Goal: Task Accomplishment & Management: Manage account settings

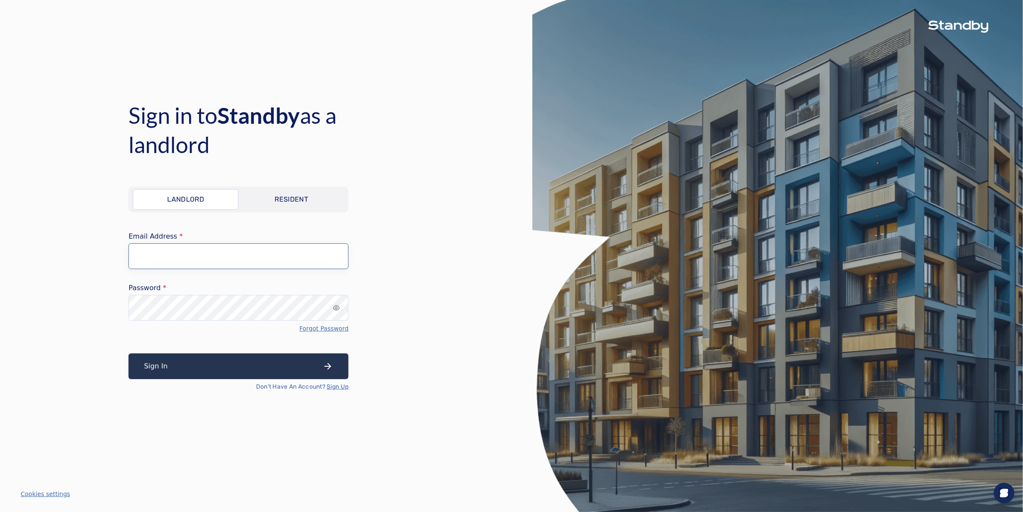
click at [183, 252] on input "Email Address" at bounding box center [238, 256] width 220 height 26
type input "**********"
click at [162, 364] on button "Sign In" at bounding box center [238, 366] width 220 height 26
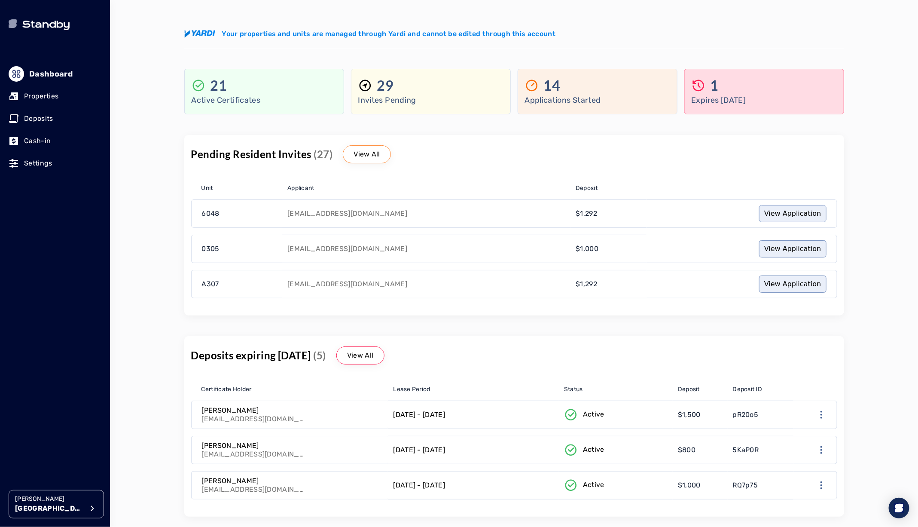
click at [11, 504] on button "[PERSON_NAME] [PERSON_NAME][GEOGRAPHIC_DATA]" at bounding box center [56, 504] width 95 height 28
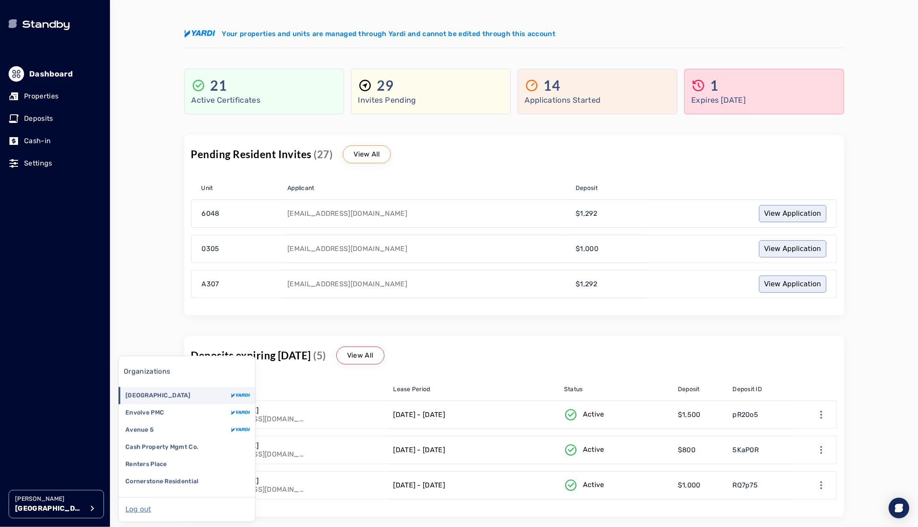
click at [15, 503] on p "[GEOGRAPHIC_DATA]" at bounding box center [49, 508] width 69 height 10
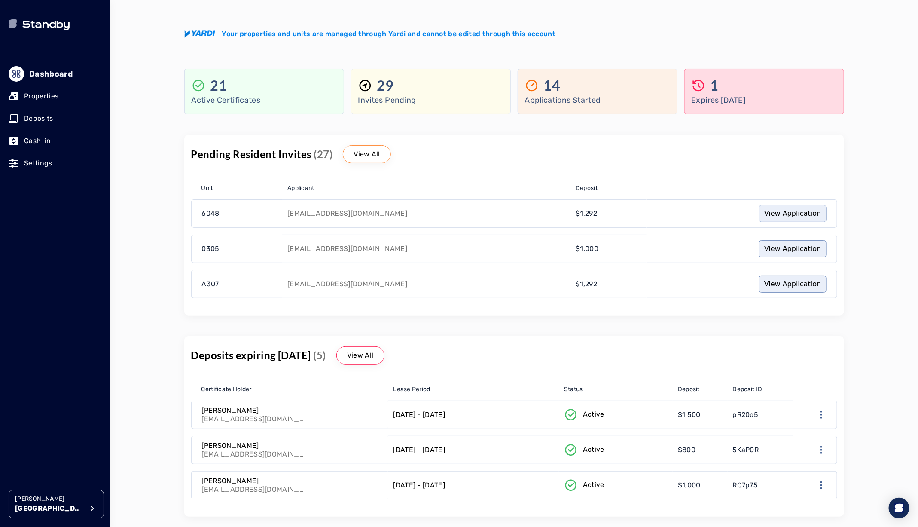
click at [11, 503] on button "[PERSON_NAME] [PERSON_NAME][GEOGRAPHIC_DATA]" at bounding box center [56, 504] width 95 height 28
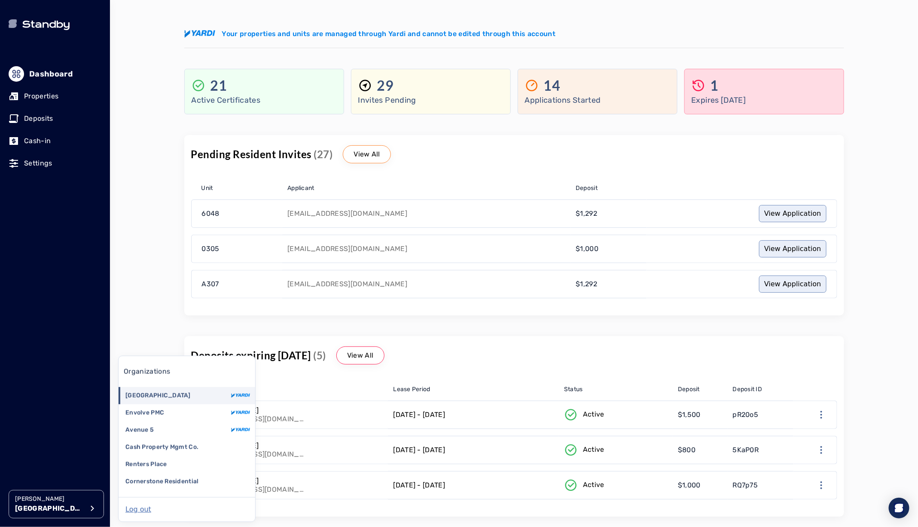
click at [132, 430] on p "Avenue 5" at bounding box center [139, 430] width 28 height 9
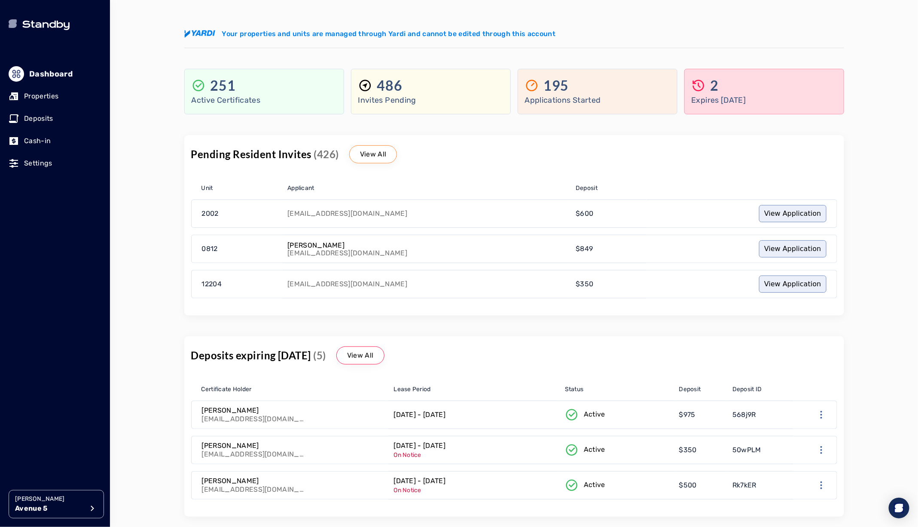
click at [25, 93] on p "Properties" at bounding box center [41, 96] width 34 height 10
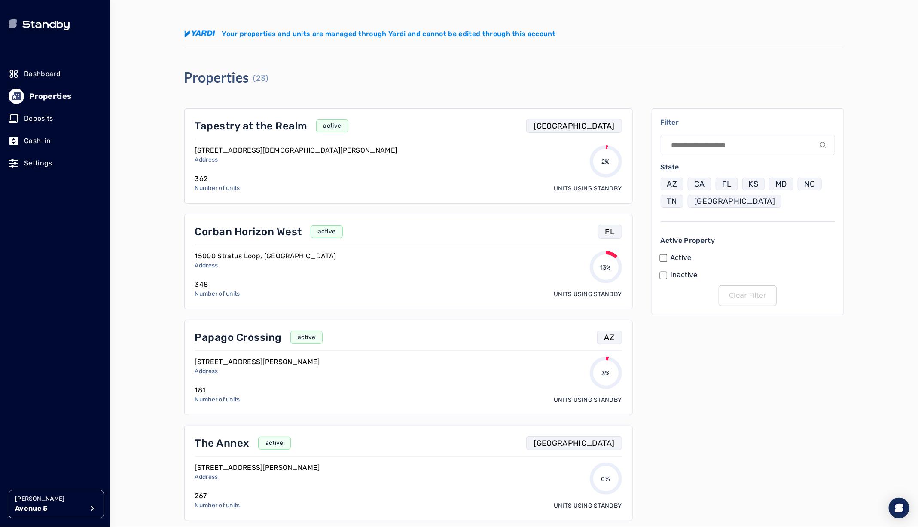
click at [253, 126] on p "Tapestry at the Realm" at bounding box center [251, 126] width 113 height 14
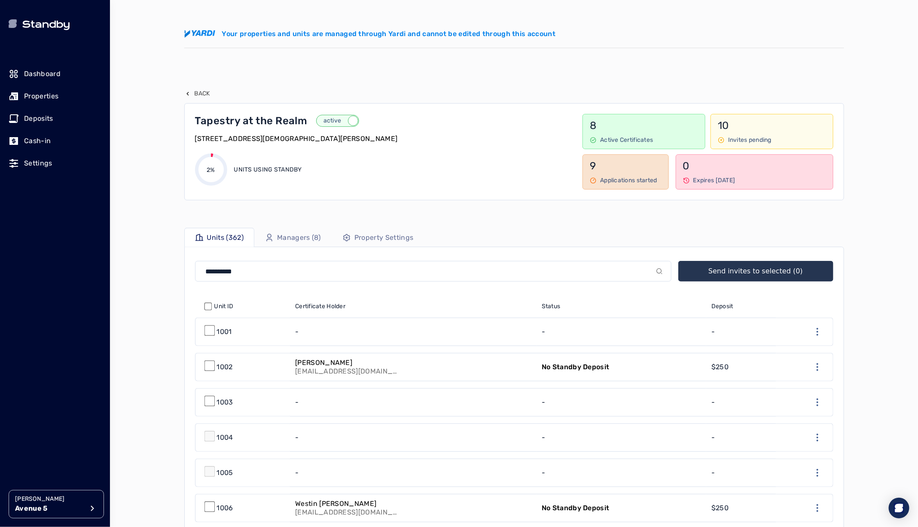
click at [332, 118] on p "active" at bounding box center [332, 120] width 31 height 9
click at [51, 97] on p "Properties" at bounding box center [41, 96] width 34 height 10
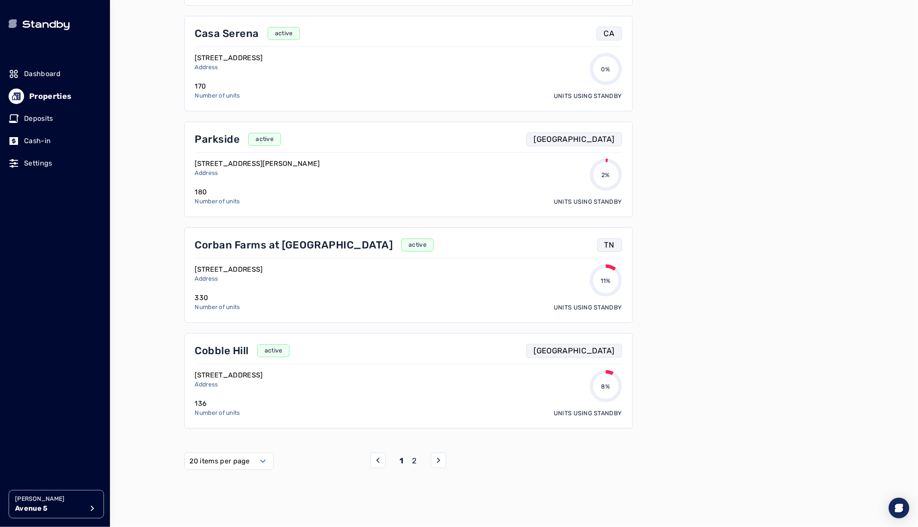
scroll to position [1785, 0]
click at [413, 453] on p "2" at bounding box center [414, 459] width 5 height 12
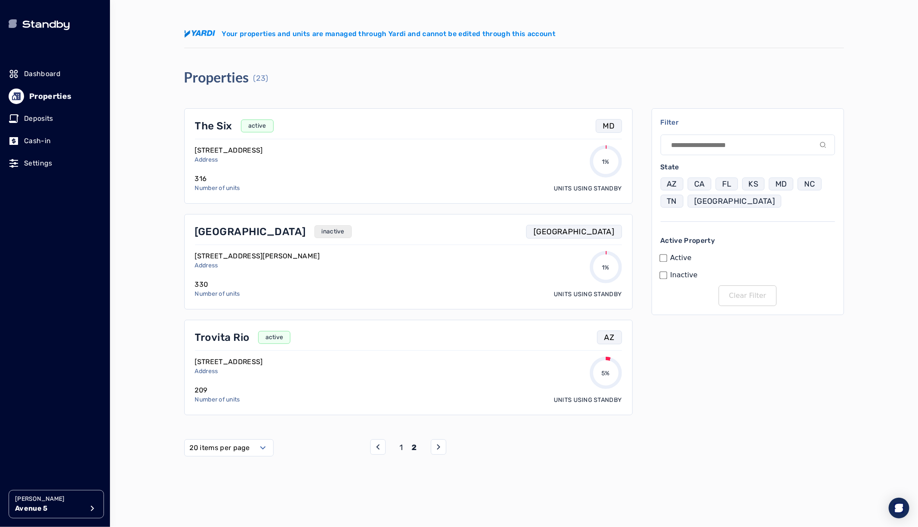
click at [401, 446] on p "1" at bounding box center [401, 447] width 3 height 12
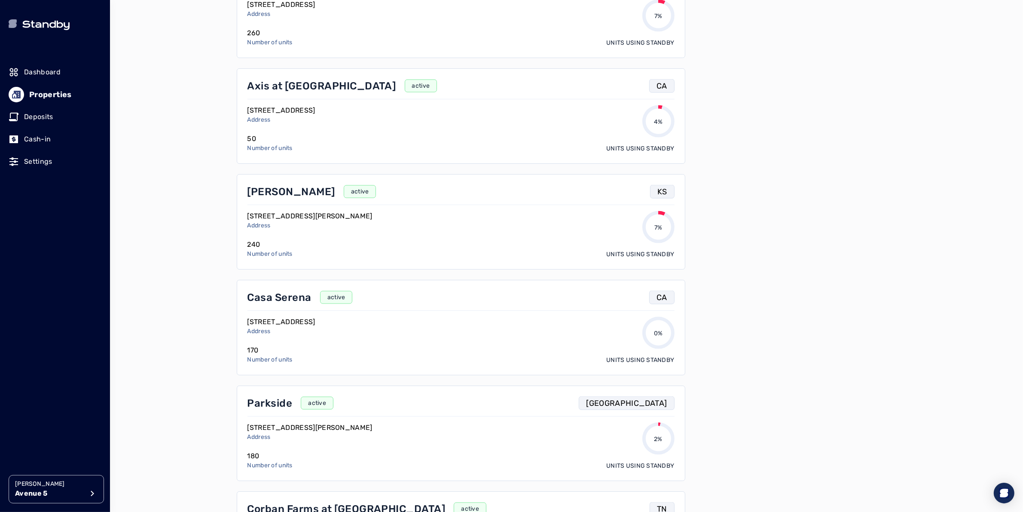
scroll to position [1710, 0]
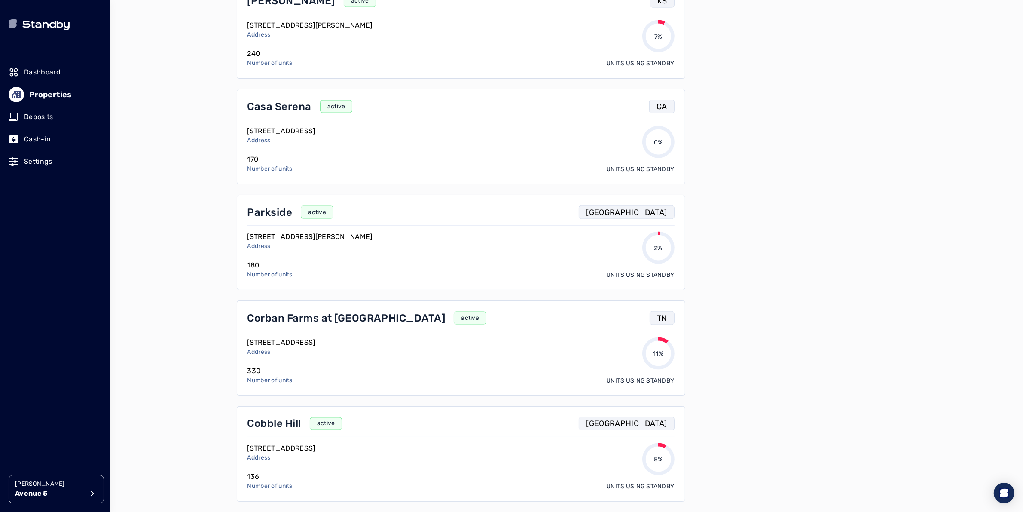
click at [272, 14] on div "[PERSON_NAME] active KS [STREET_ADDRESS][PERSON_NAME] Address 240 Number of uni…" at bounding box center [460, 31] width 427 height 74
click at [271, 8] on p "[PERSON_NAME]" at bounding box center [291, 1] width 88 height 14
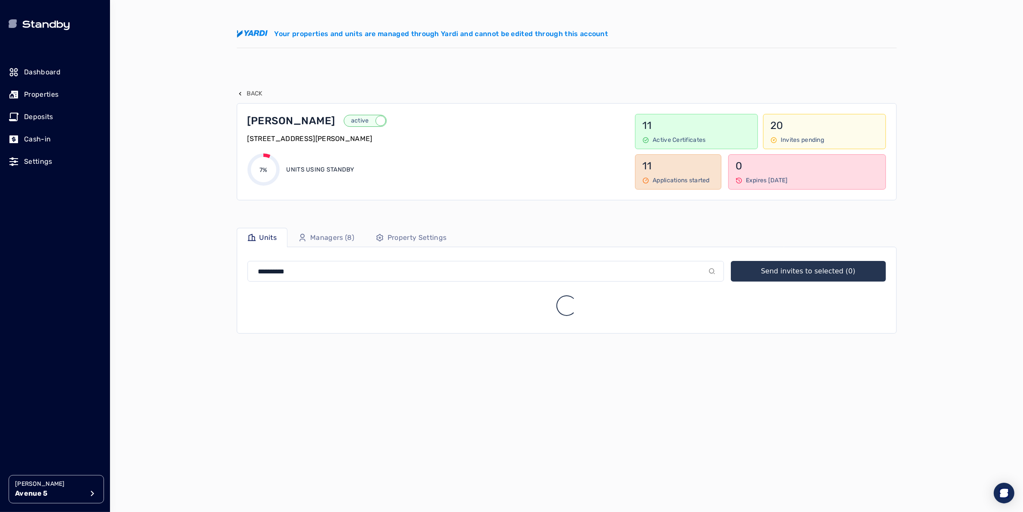
click at [414, 240] on p "Property Settings" at bounding box center [417, 237] width 59 height 10
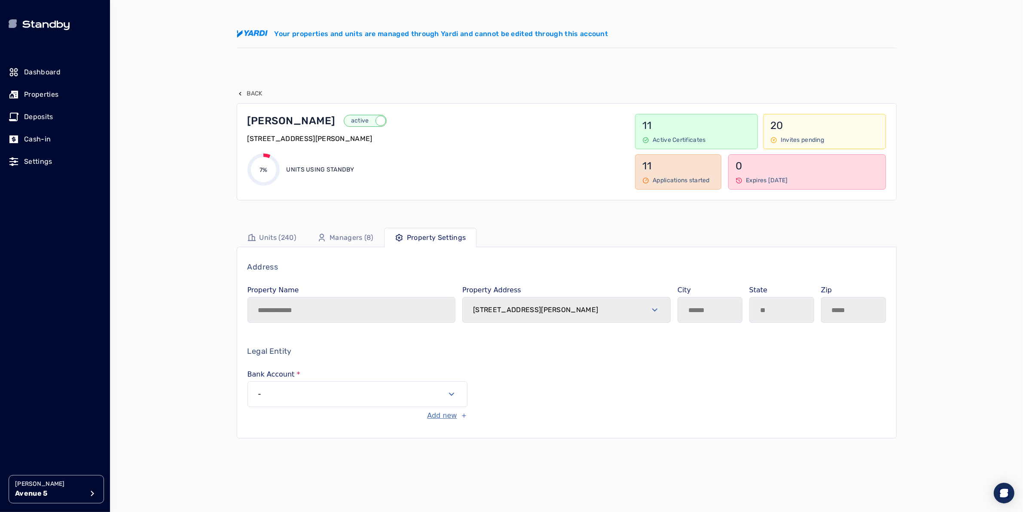
click at [347, 243] on p "Managers (8)" at bounding box center [352, 237] width 44 height 10
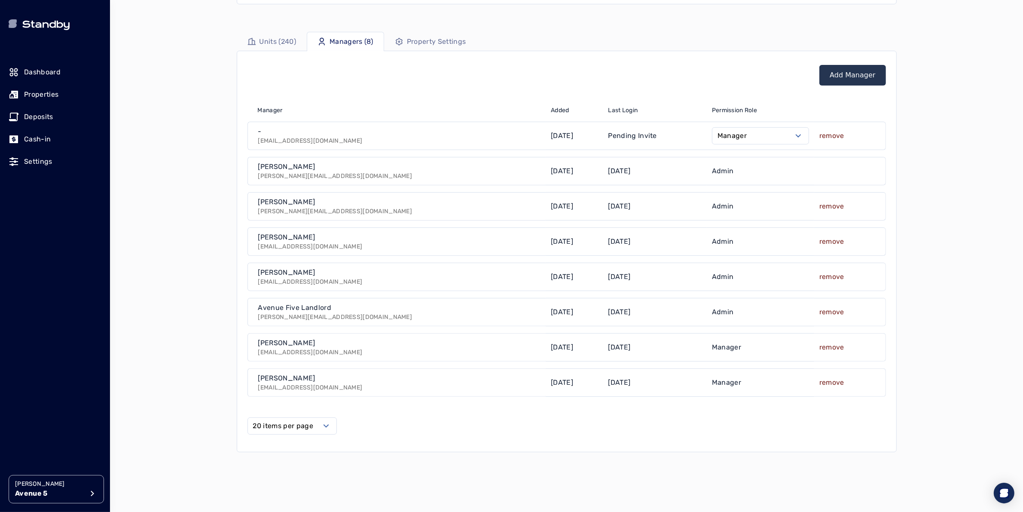
scroll to position [194, 0]
click at [26, 85] on link "Properties" at bounding box center [55, 94] width 93 height 19
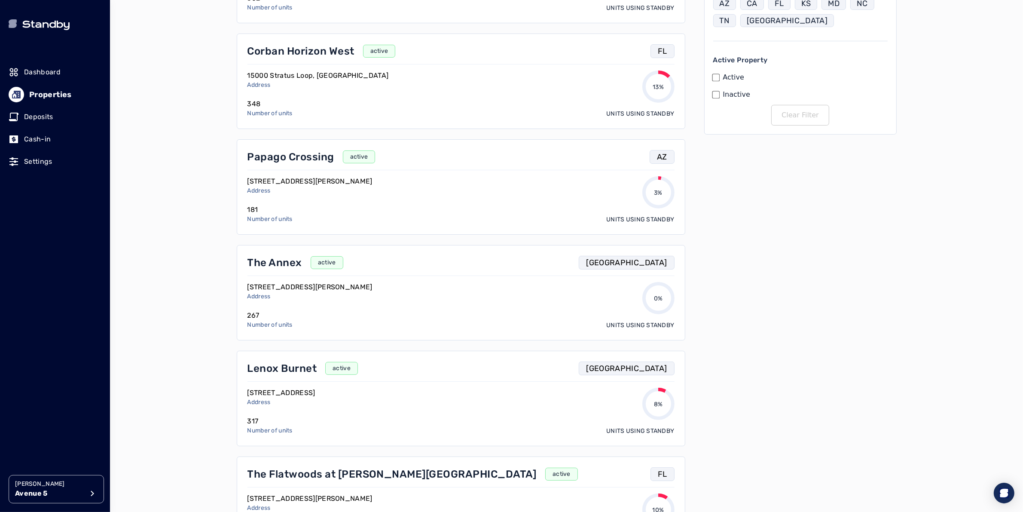
scroll to position [222, 0]
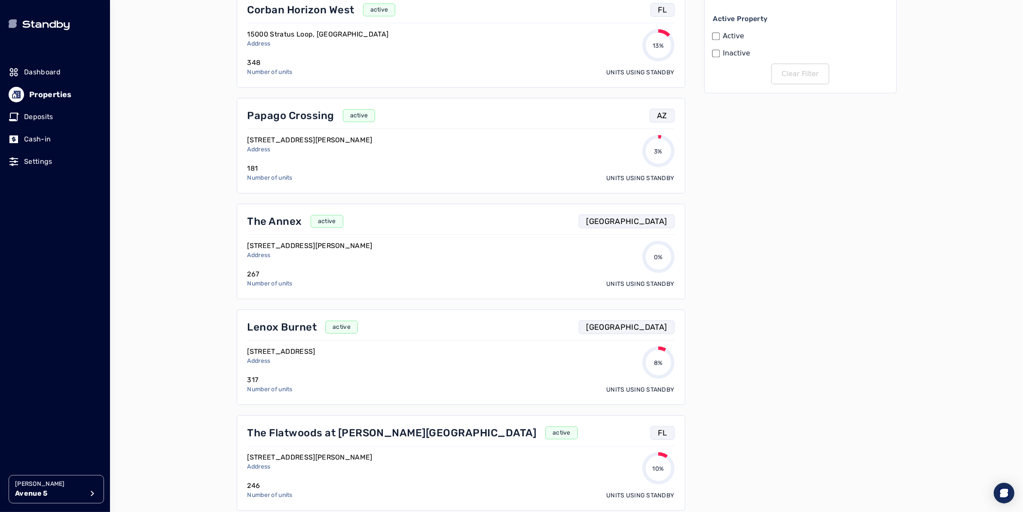
click at [276, 225] on p "The Annex" at bounding box center [274, 221] width 55 height 14
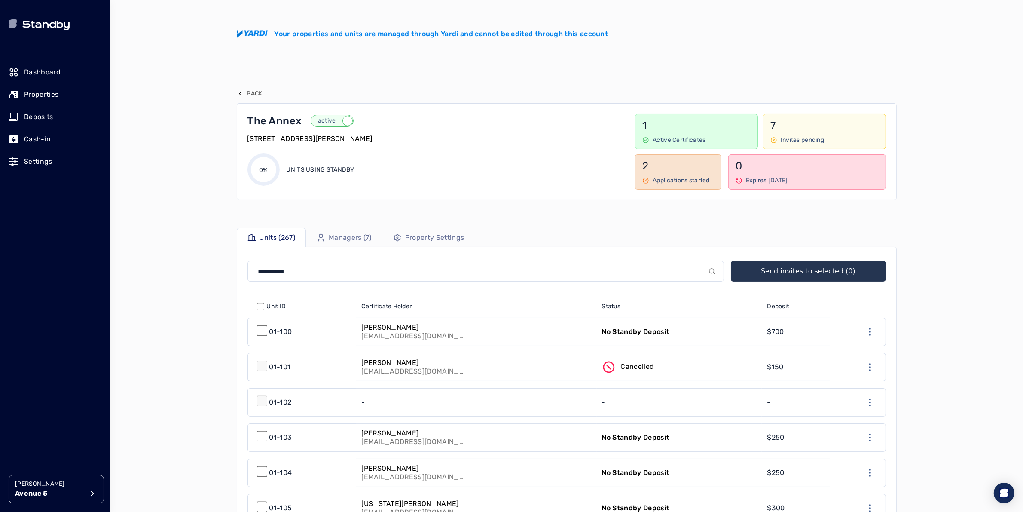
click at [345, 237] on p "Managers (7)" at bounding box center [350, 237] width 43 height 10
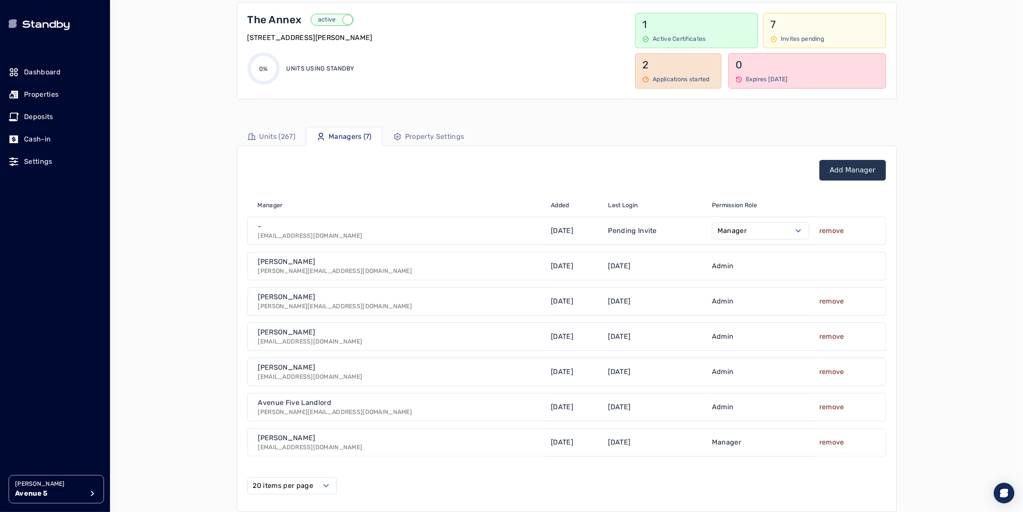
scroll to position [104, 0]
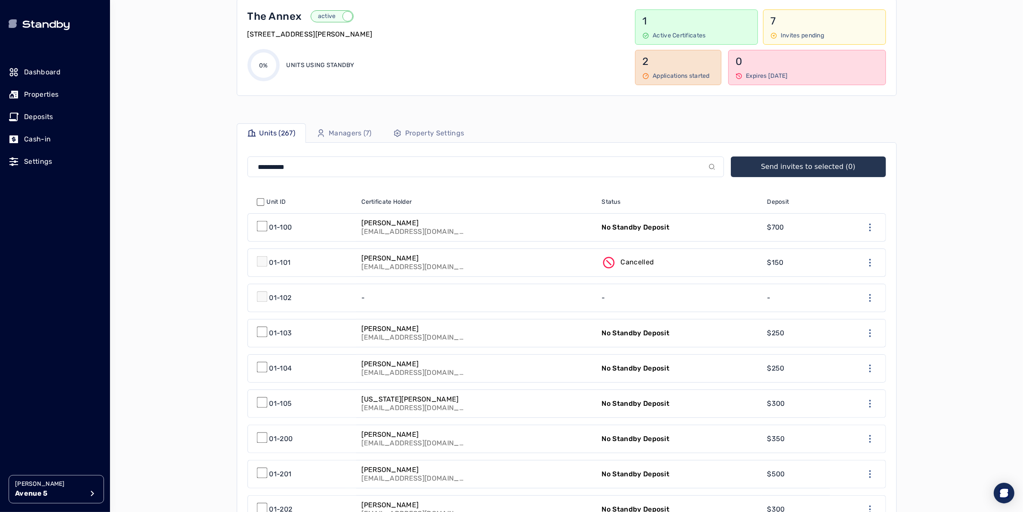
click at [48, 95] on p "Properties" at bounding box center [41, 94] width 34 height 10
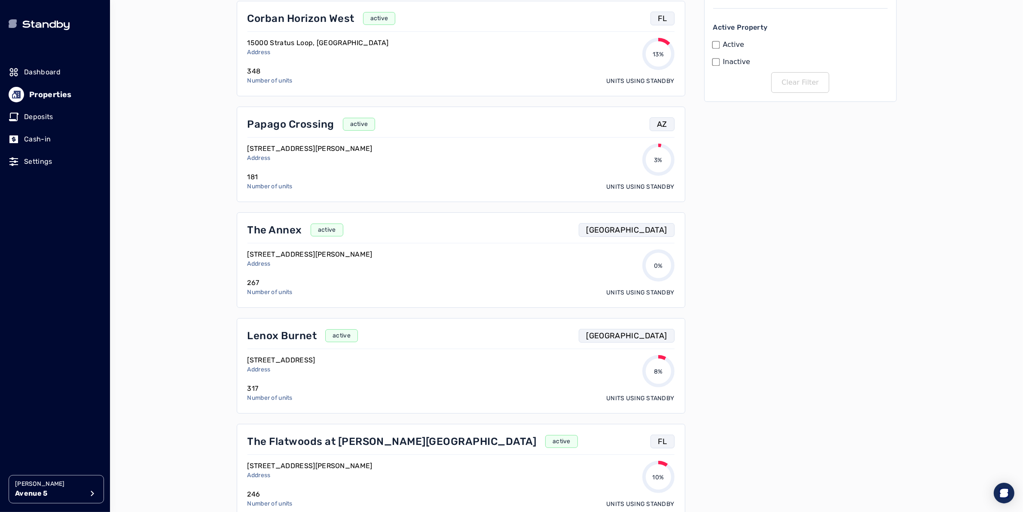
scroll to position [221, 0]
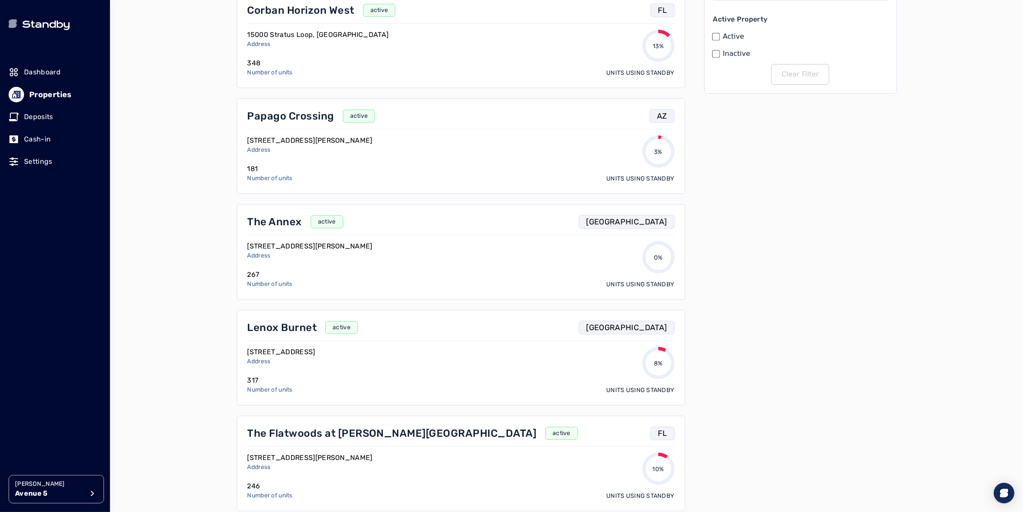
click at [283, 320] on div "Lenox Burnet active TX [STREET_ADDRESS] Address 317 Number of units 8% Units us…" at bounding box center [461, 357] width 449 height 95
click at [284, 329] on p "Lenox Burnet" at bounding box center [282, 328] width 70 height 14
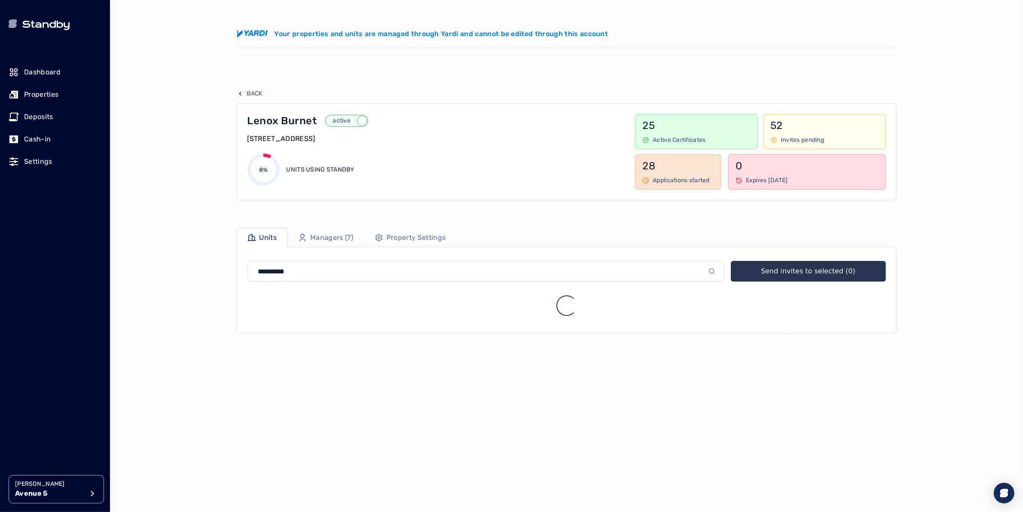
click at [335, 232] on p "Managers (7)" at bounding box center [331, 237] width 43 height 10
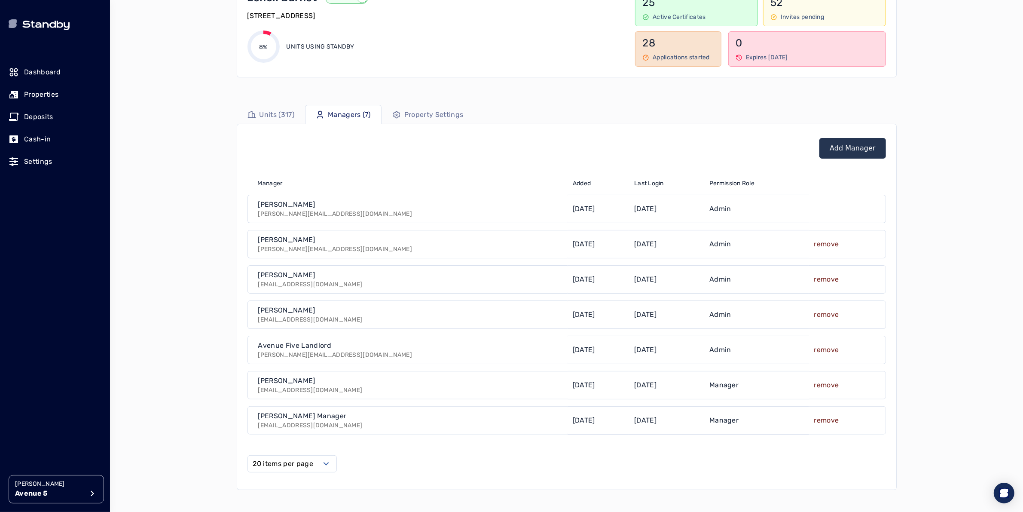
scroll to position [124, 0]
click at [32, 94] on p "Properties" at bounding box center [41, 94] width 34 height 10
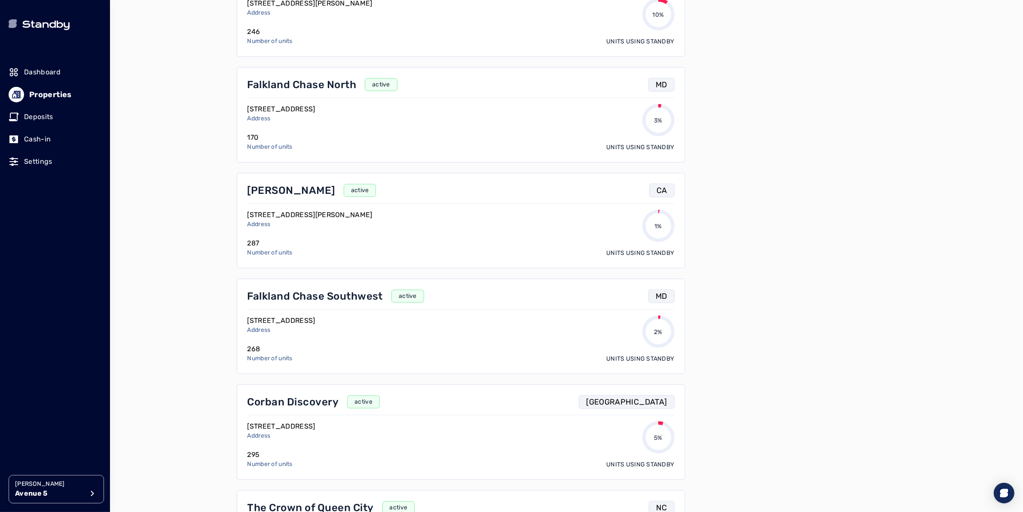
scroll to position [697, 0]
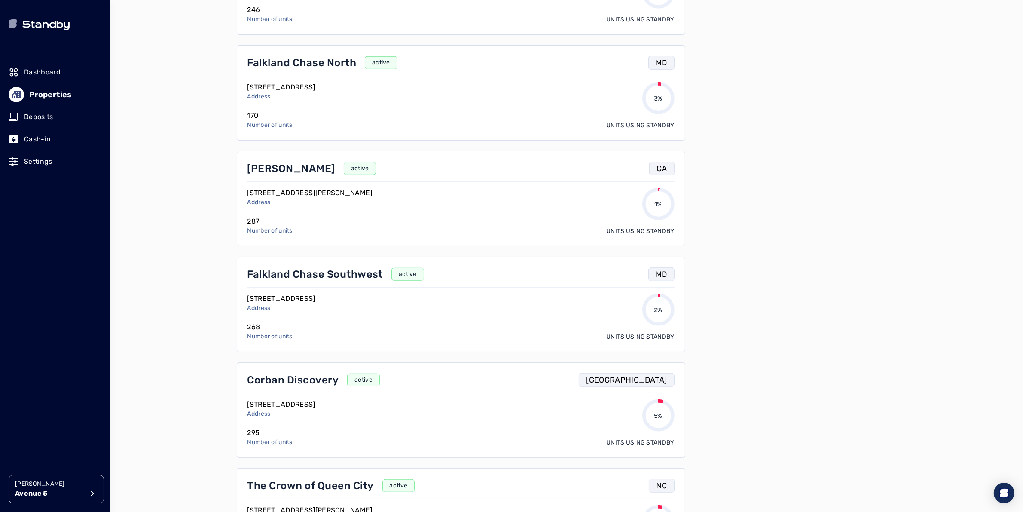
click at [261, 392] on div "Corban Discovery active TX [STREET_ADDRESS] Address 295 Number of units 5% Unit…" at bounding box center [460, 410] width 427 height 74
click at [267, 385] on p "Corban Discovery" at bounding box center [293, 379] width 92 height 14
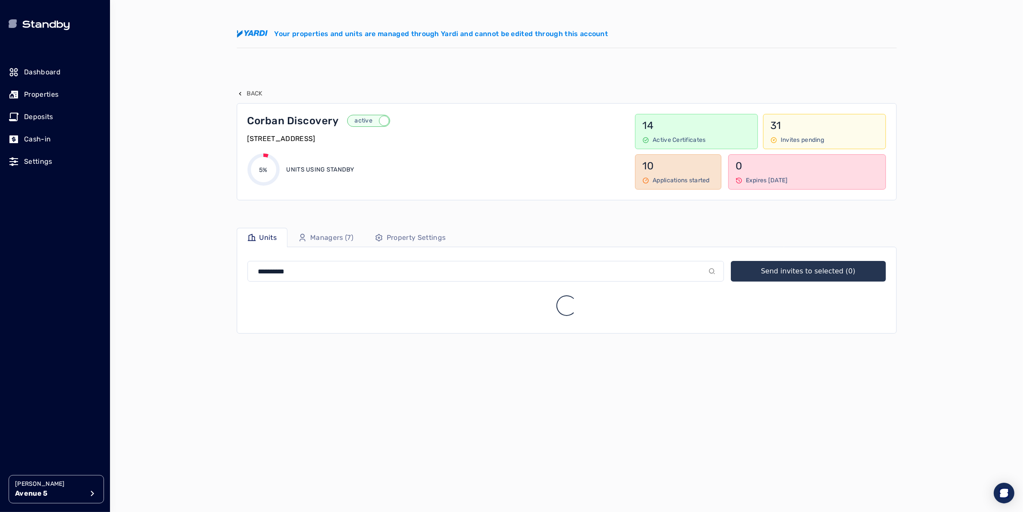
click at [314, 239] on p "Managers (7)" at bounding box center [331, 237] width 43 height 10
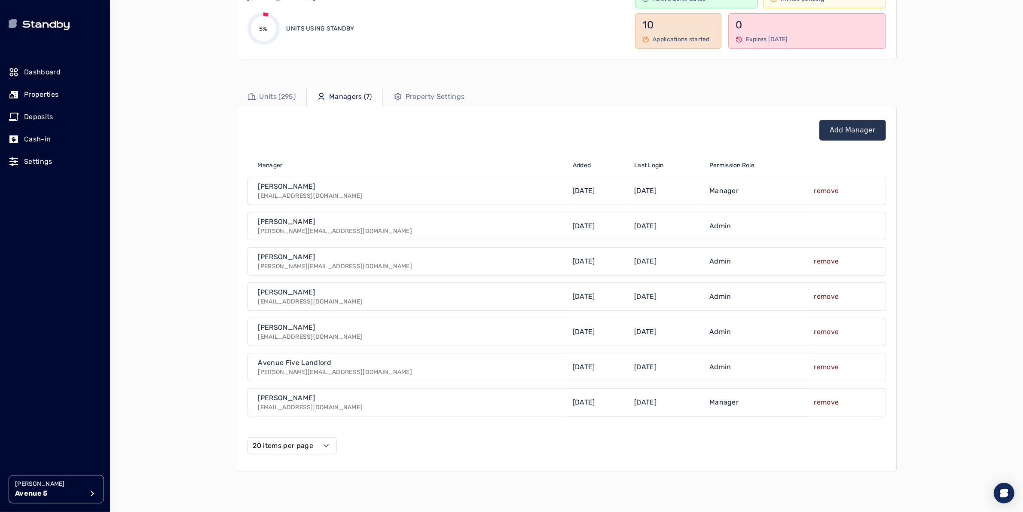
scroll to position [140, 0]
click at [46, 97] on p "Properties" at bounding box center [41, 94] width 34 height 10
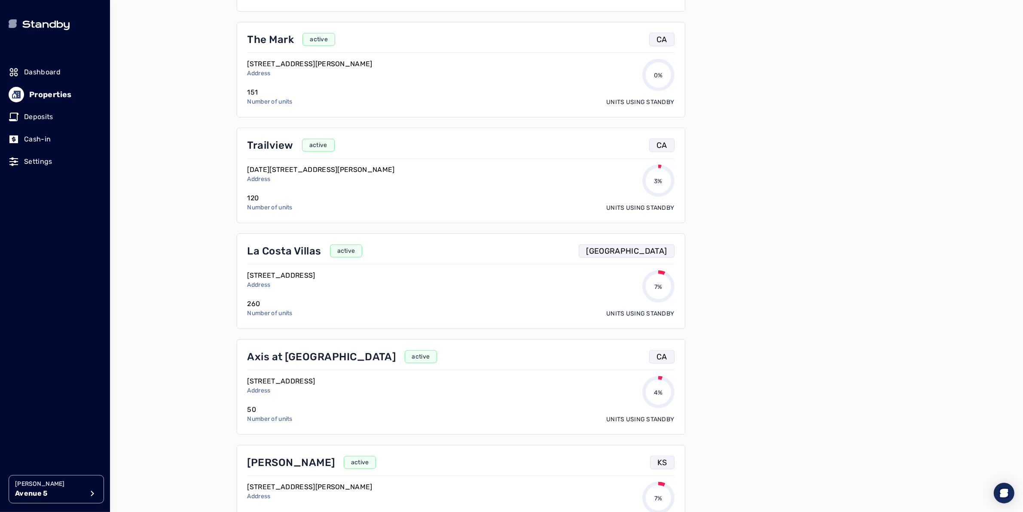
scroll to position [1250, 0]
click at [289, 254] on p "La Costa Villas" at bounding box center [284, 250] width 74 height 14
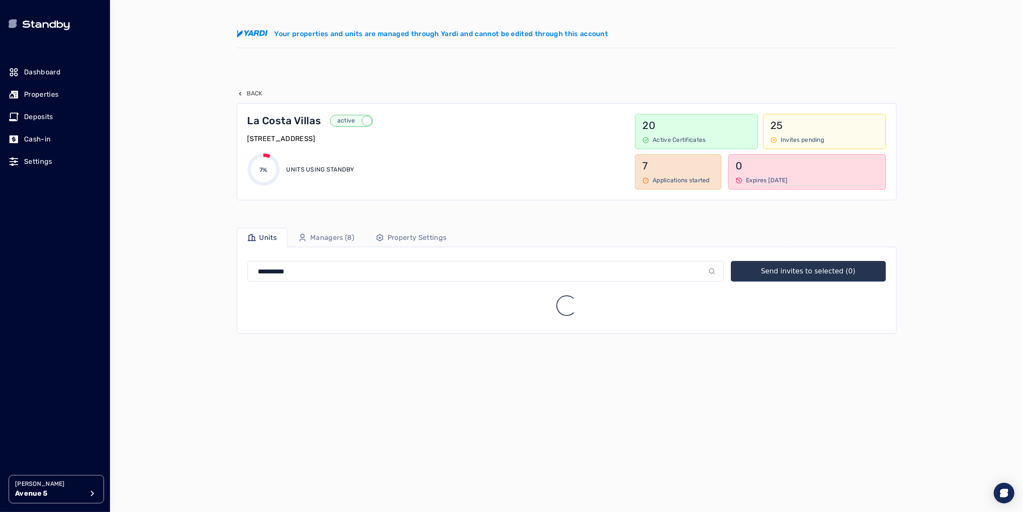
click at [339, 235] on p "Managers (8)" at bounding box center [332, 237] width 44 height 10
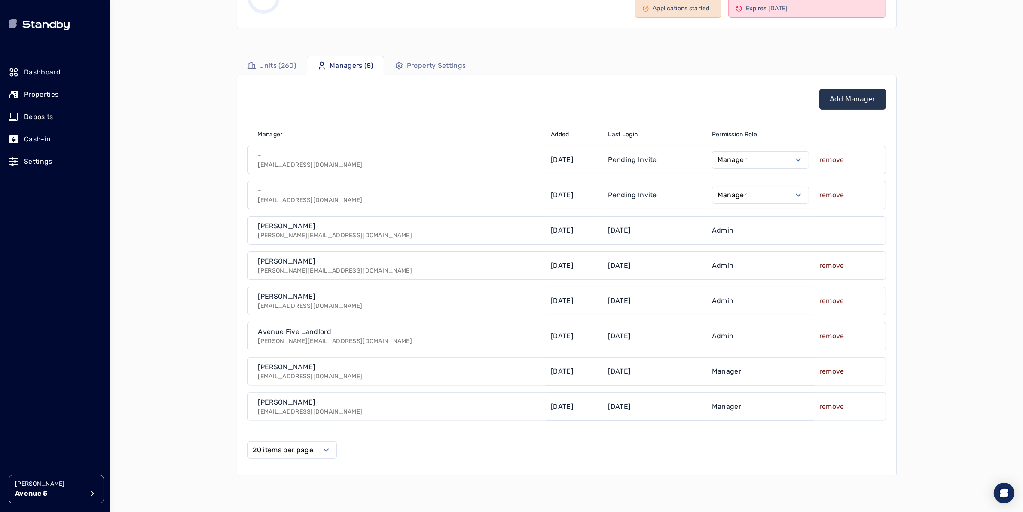
scroll to position [172, 0]
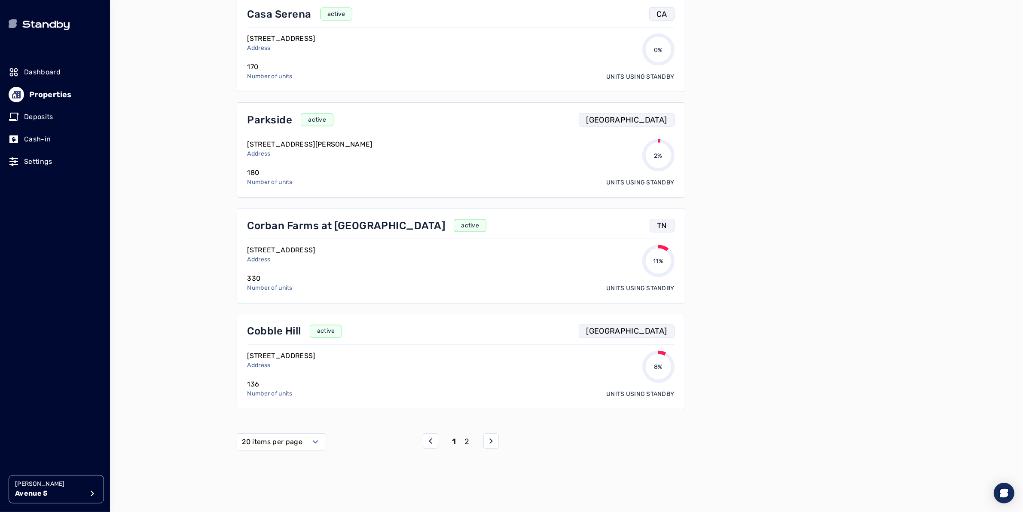
scroll to position [1818, 0]
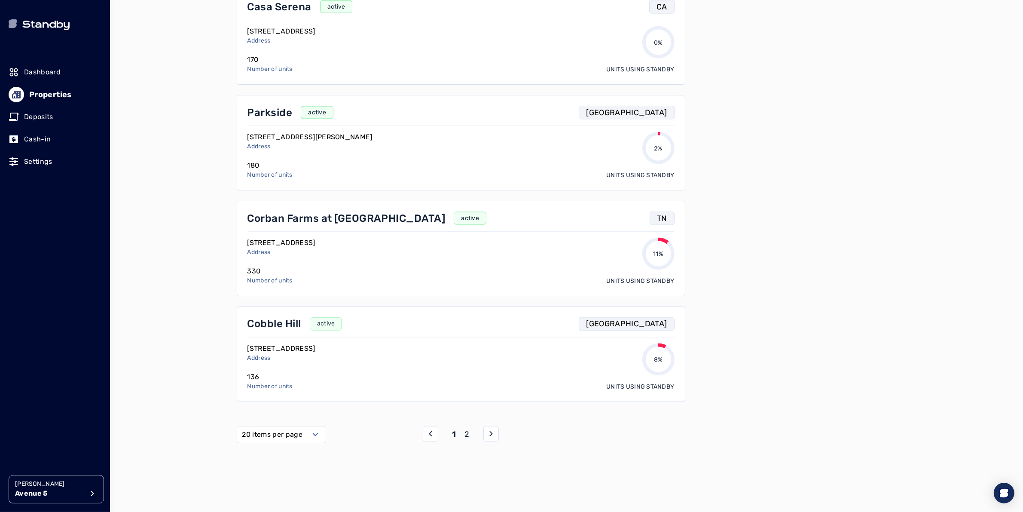
click at [271, 118] on p "Parkside" at bounding box center [269, 113] width 45 height 14
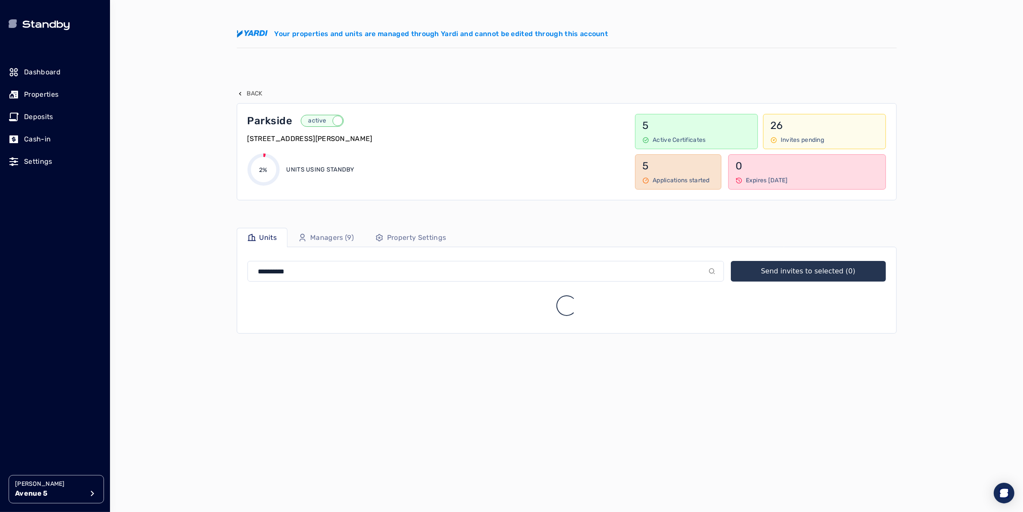
click at [327, 238] on p "Managers (9)" at bounding box center [331, 237] width 43 height 10
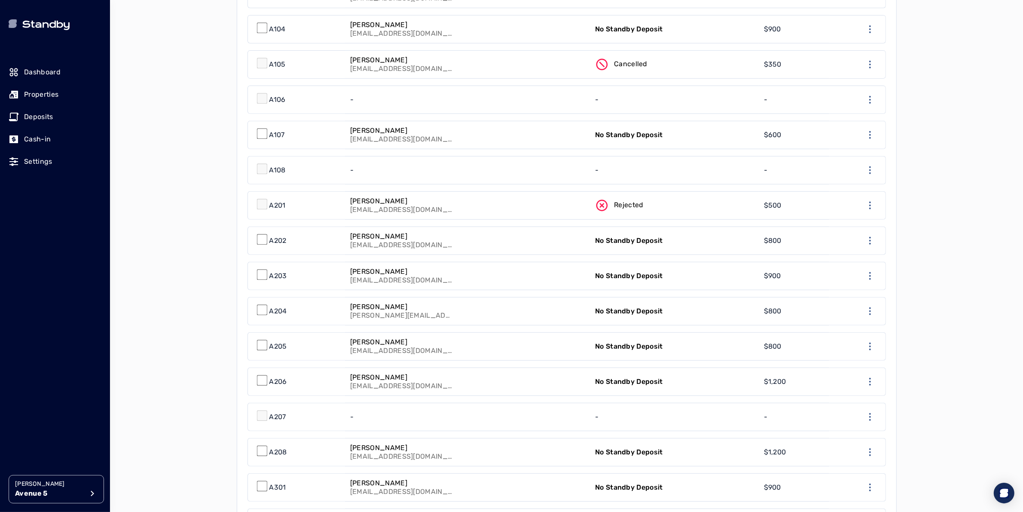
scroll to position [692, 0]
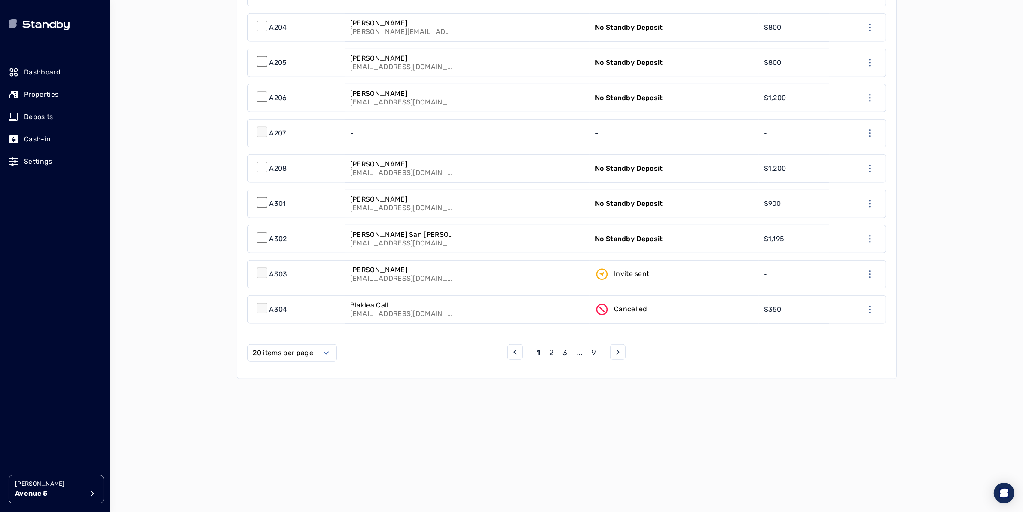
click at [47, 97] on p "Properties" at bounding box center [41, 94] width 34 height 10
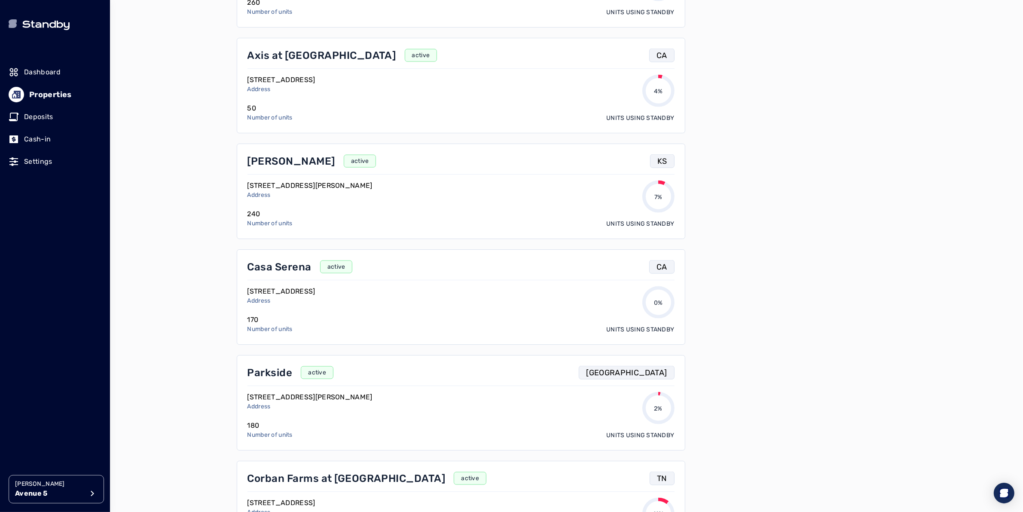
scroll to position [1818, 0]
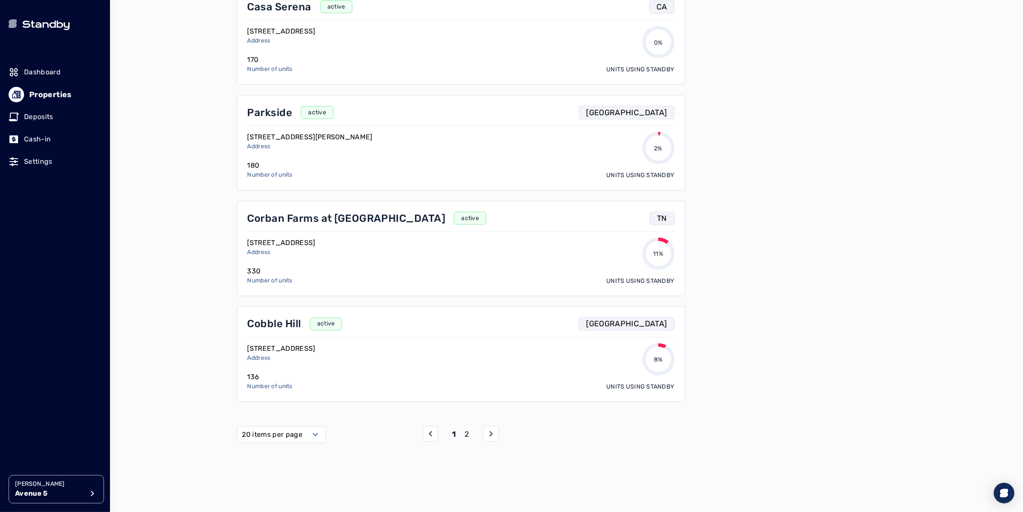
click at [284, 329] on p "Cobble Hill" at bounding box center [274, 324] width 54 height 14
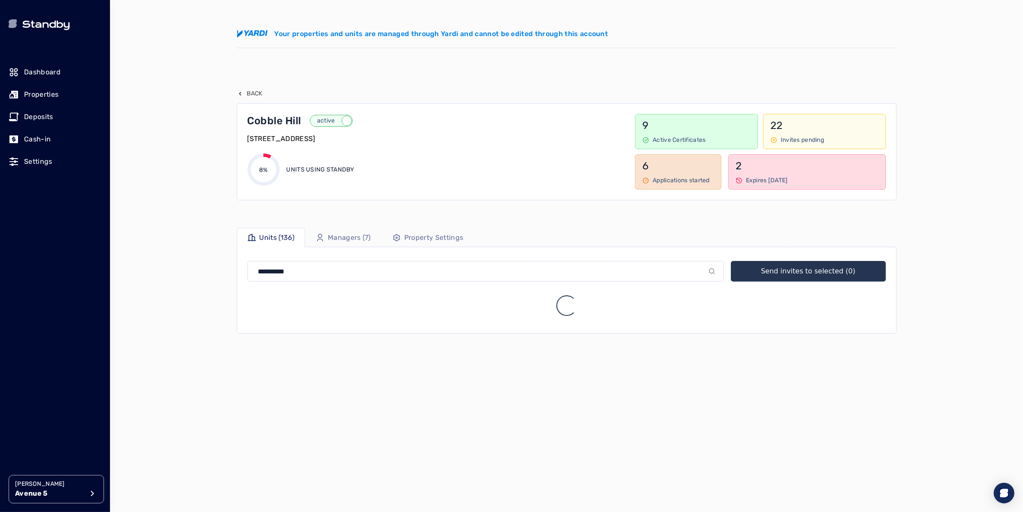
click at [320, 238] on icon at bounding box center [320, 238] width 6 height 8
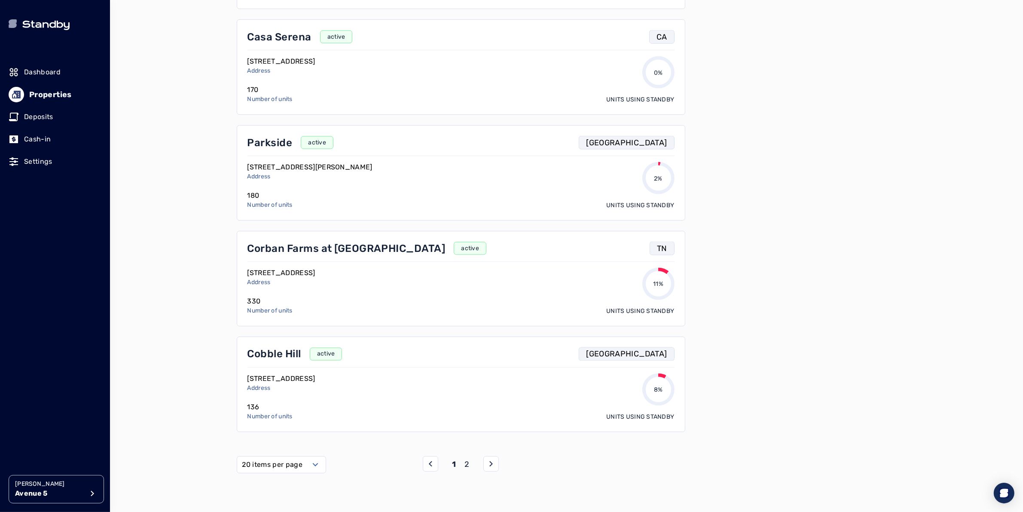
scroll to position [1818, 0]
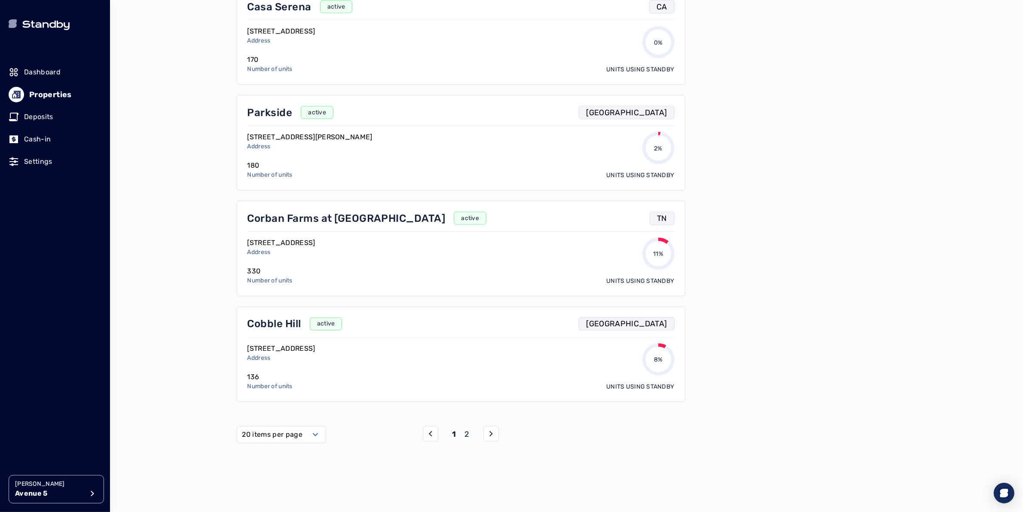
click at [467, 433] on p "2" at bounding box center [467, 434] width 5 height 12
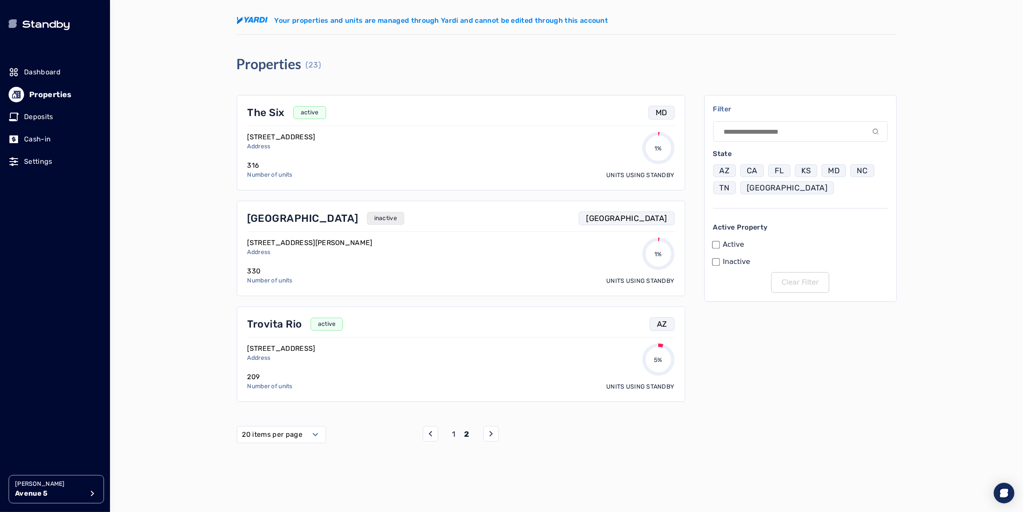
click at [296, 220] on p "[GEOGRAPHIC_DATA]" at bounding box center [302, 218] width 111 height 14
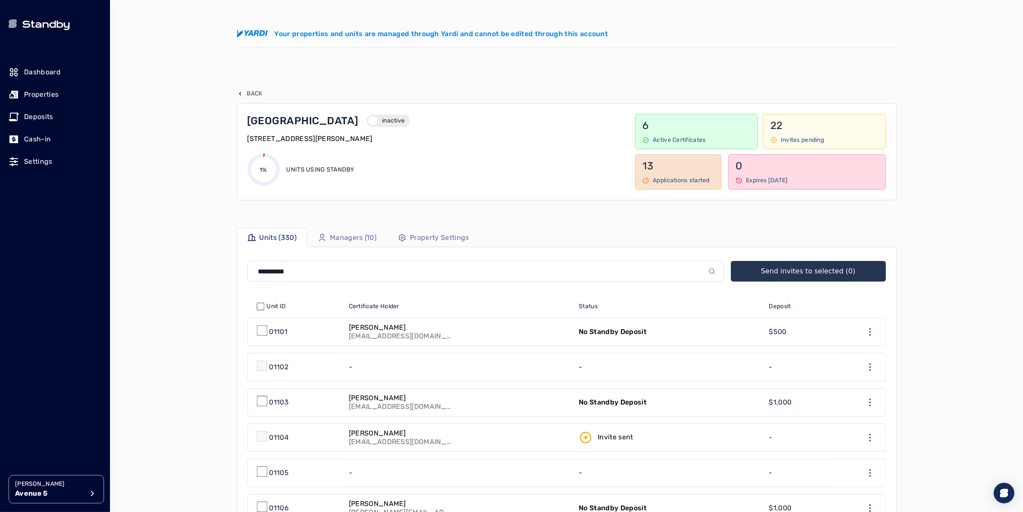
click at [360, 242] on p "Managers (10)" at bounding box center [353, 237] width 46 height 10
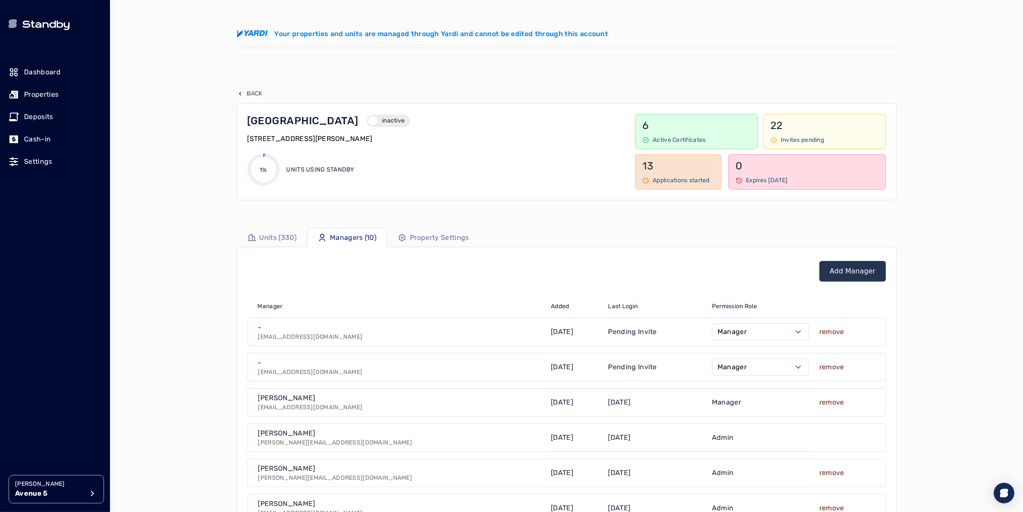
click at [831, 334] on p "remove" at bounding box center [831, 332] width 25 height 10
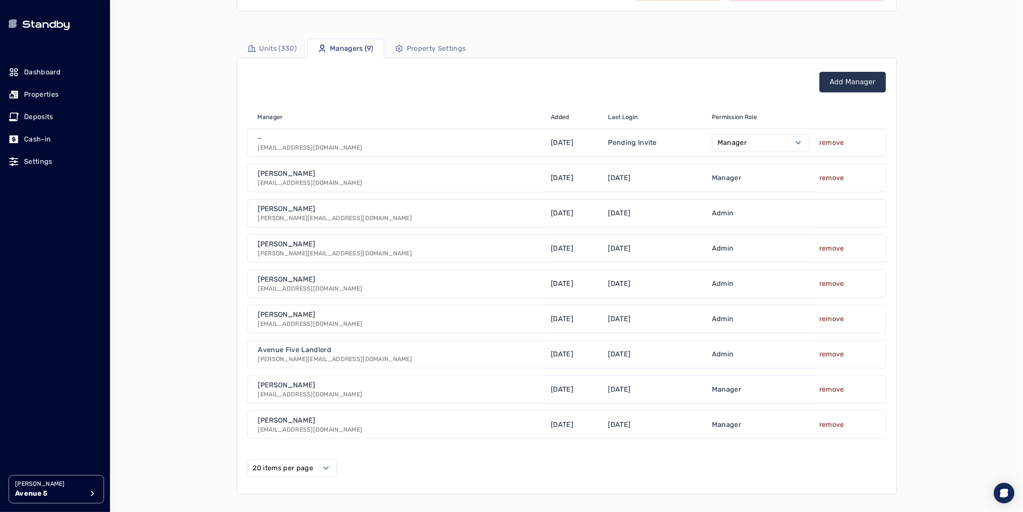
scroll to position [144, 0]
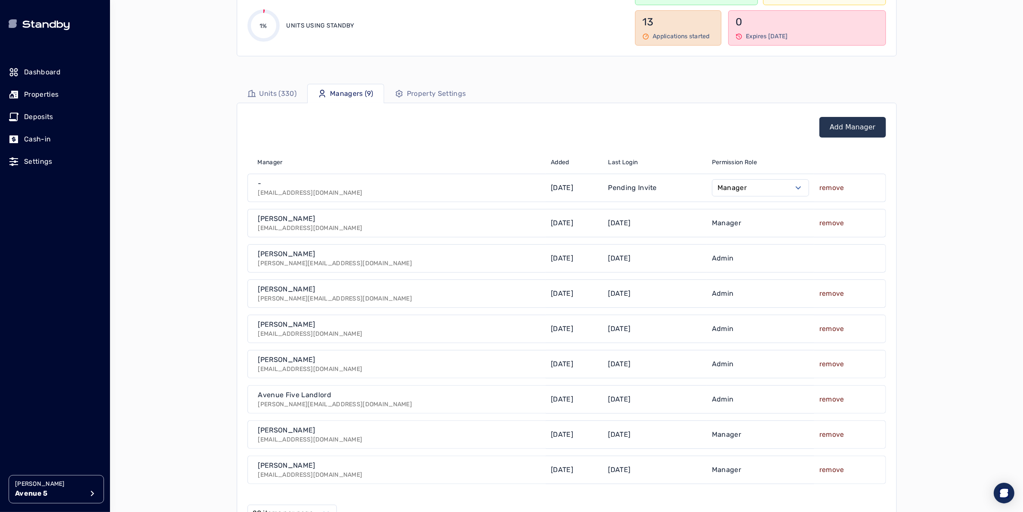
click at [38, 93] on p "Properties" at bounding box center [41, 94] width 34 height 10
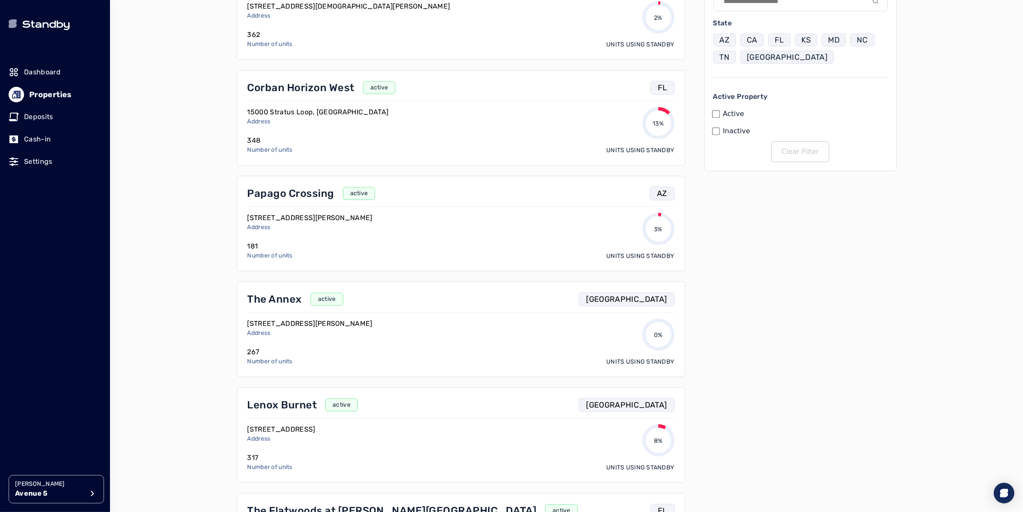
scroll to position [69, 0]
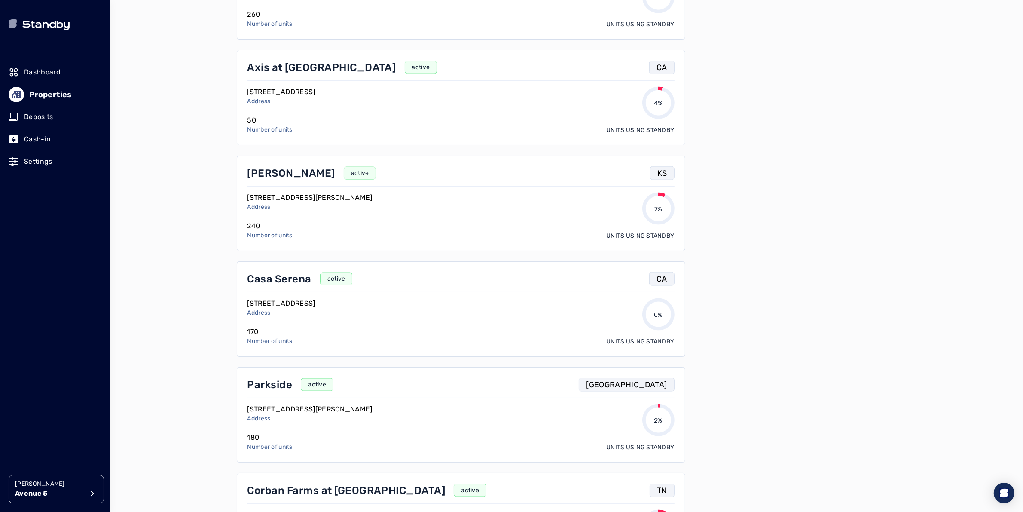
click at [290, 177] on p "[PERSON_NAME]" at bounding box center [291, 173] width 88 height 14
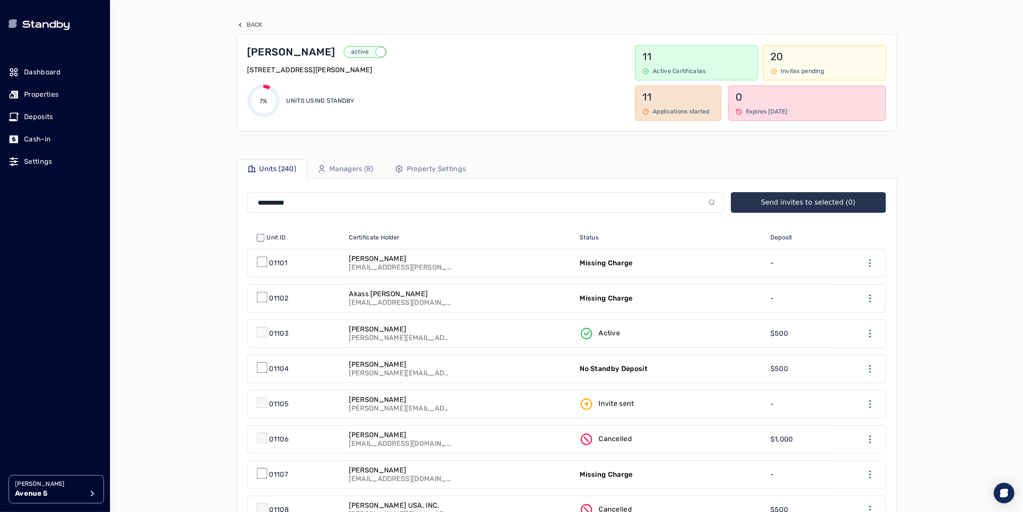
click at [350, 165] on p "Managers (8)" at bounding box center [352, 169] width 44 height 10
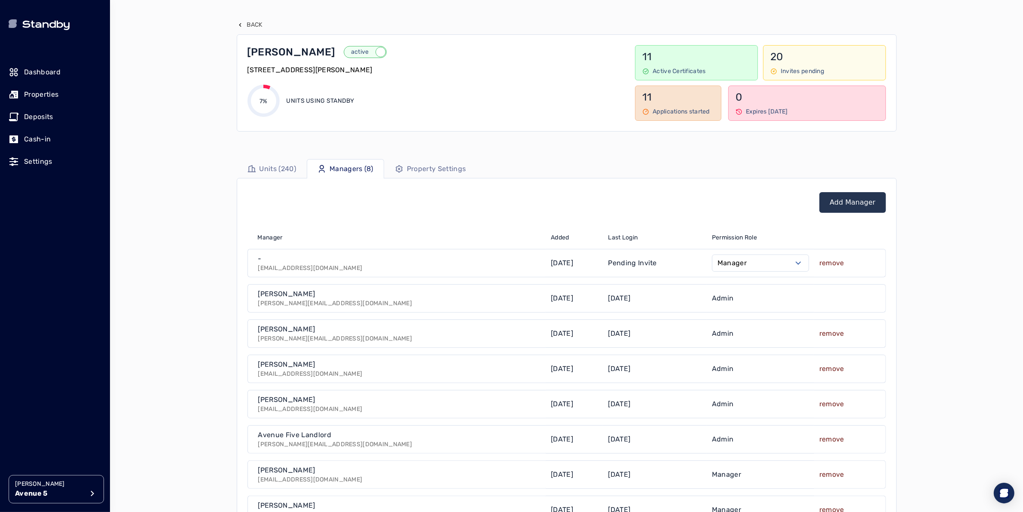
click at [869, 203] on link "Add Manager" at bounding box center [853, 202] width 46 height 10
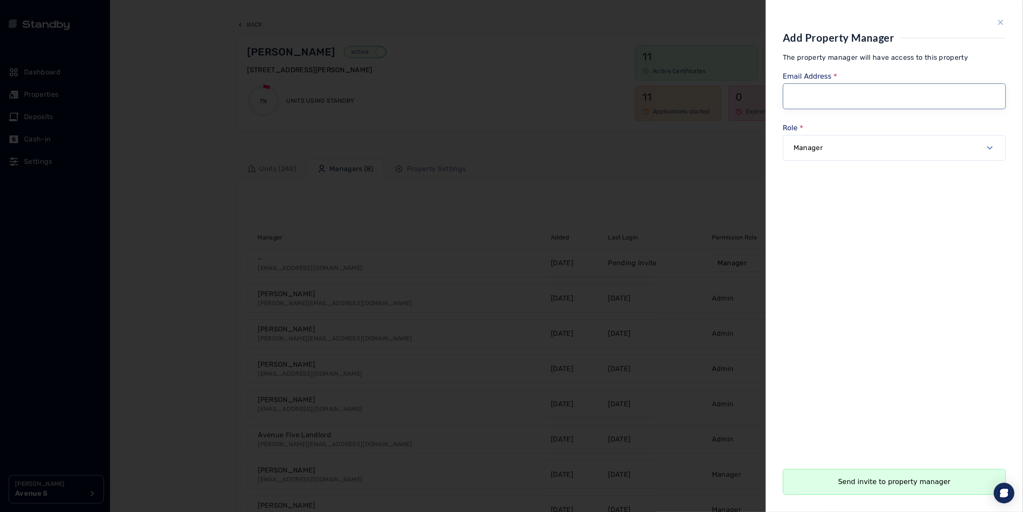
click at [830, 103] on input "Email Address" at bounding box center [894, 96] width 223 height 26
paste input "**********"
type input "**********"
click at [903, 477] on button "Send invite to property manager" at bounding box center [894, 482] width 223 height 26
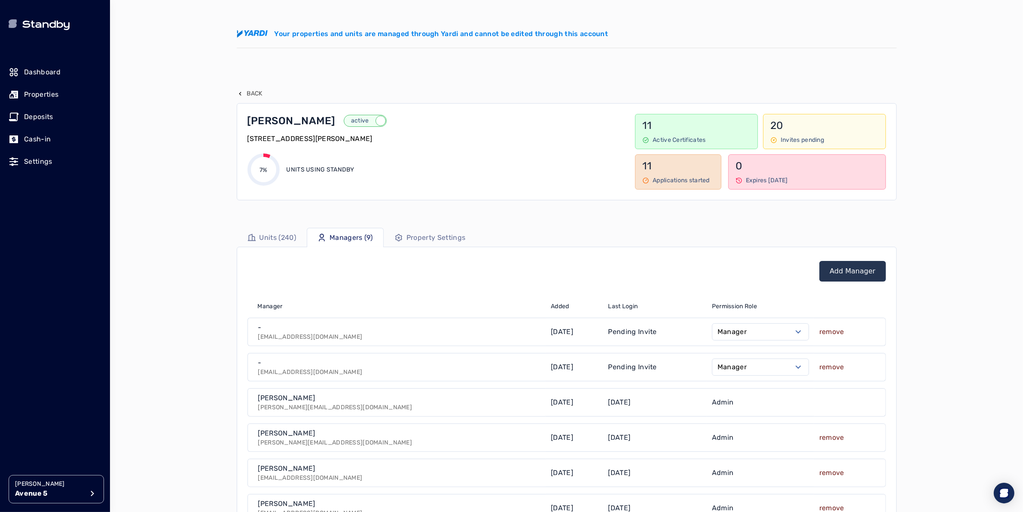
click at [52, 22] on icon at bounding box center [46, 25] width 48 height 9
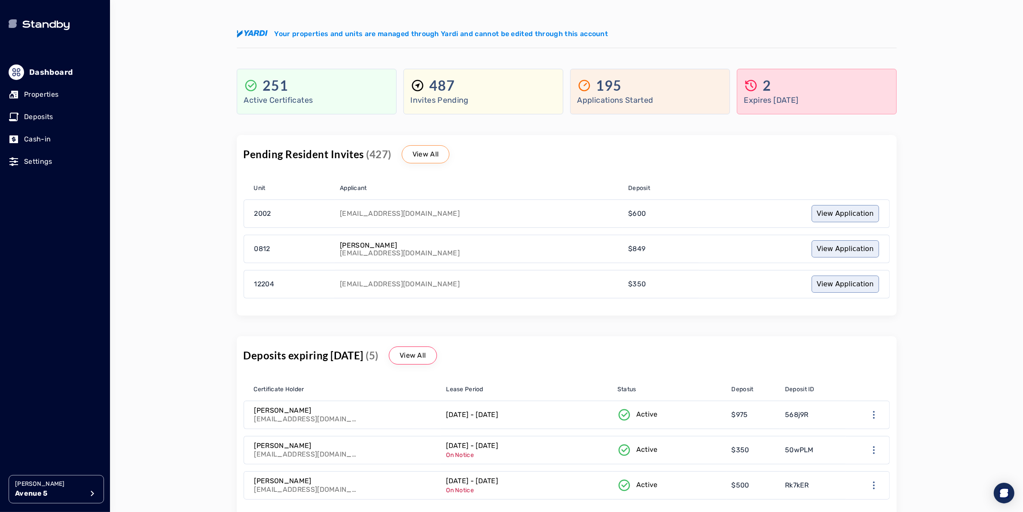
click at [93, 486] on button "[PERSON_NAME] Avenue 5" at bounding box center [56, 489] width 95 height 28
click at [149, 496] on button "Log out" at bounding box center [139, 493] width 26 height 10
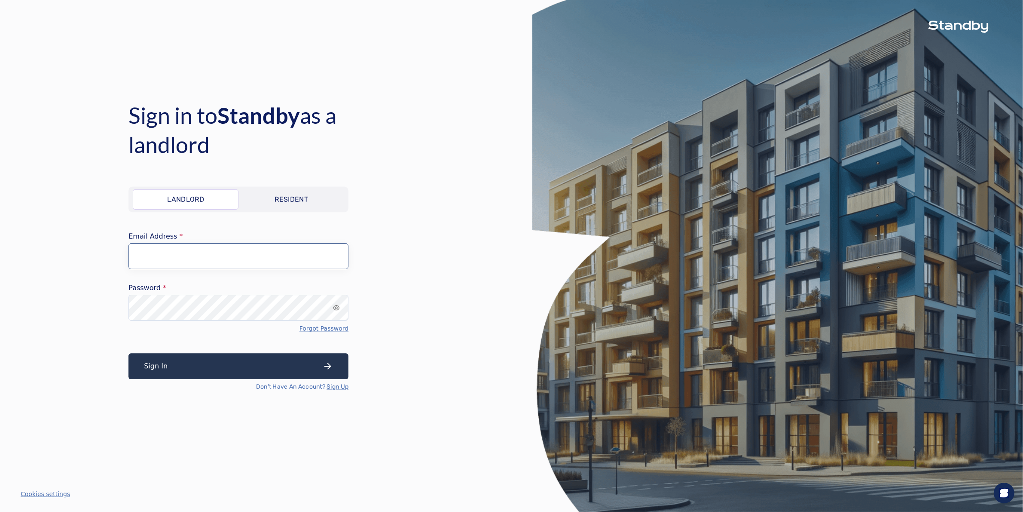
click at [168, 260] on input "Email Address" at bounding box center [238, 256] width 220 height 26
click at [134, 252] on input "Email Address" at bounding box center [238, 256] width 220 height 26
